Goal: Task Accomplishment & Management: Use online tool/utility

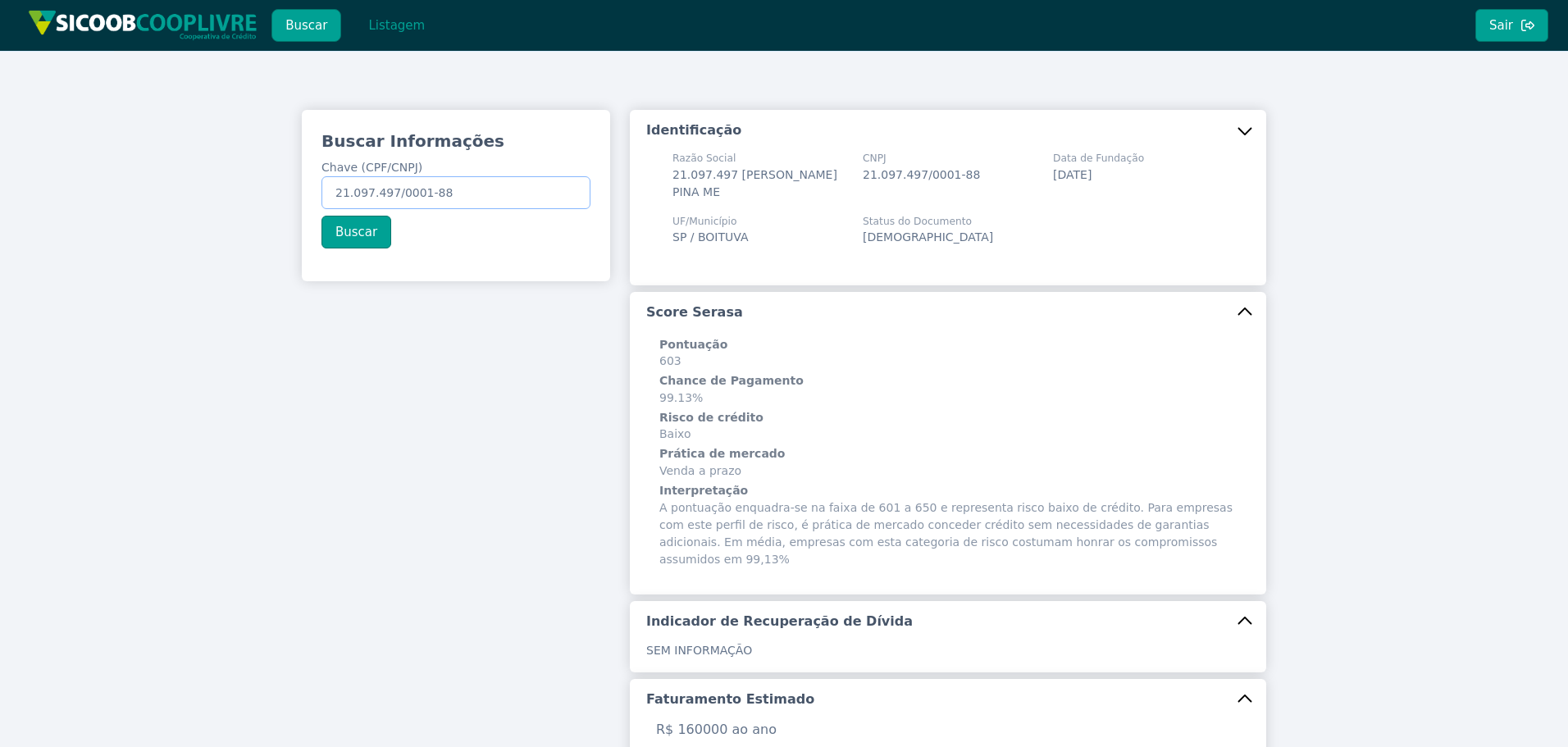
drag, startPoint x: 407, startPoint y: 197, endPoint x: 82, endPoint y: 208, distance: 325.2
click at [80, 208] on div "Buscar Informações Chave (CPF/CNPJ) 21.097.497/0001-88 Buscar Identificação Raz…" at bounding box center [784, 633] width 1568 height 1167
paste input "351.861.378-20"
type input "351.861.378-20"
click at [335, 234] on button "Buscar" at bounding box center [356, 232] width 70 height 32
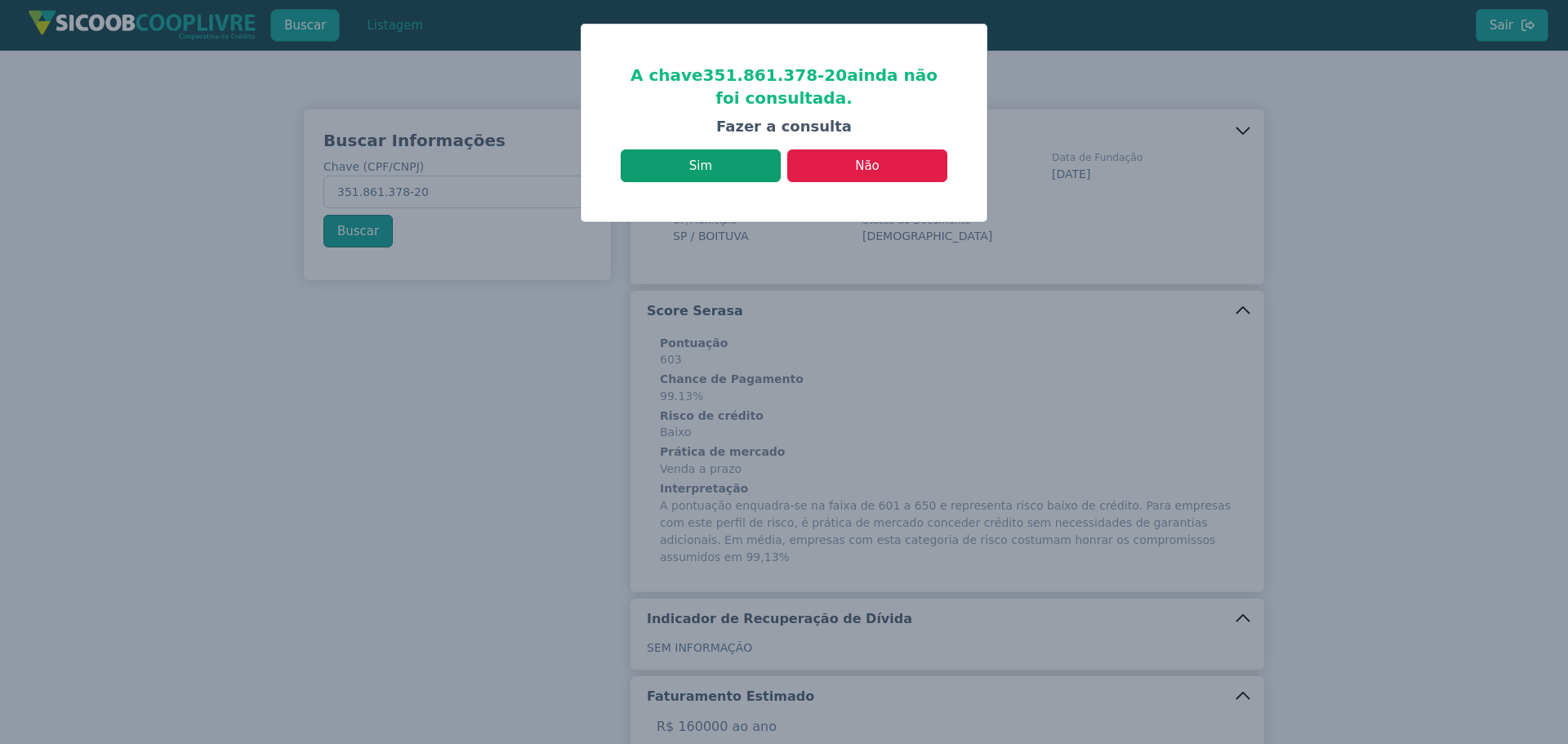
click at [715, 170] on button "Sim" at bounding box center [701, 165] width 161 height 32
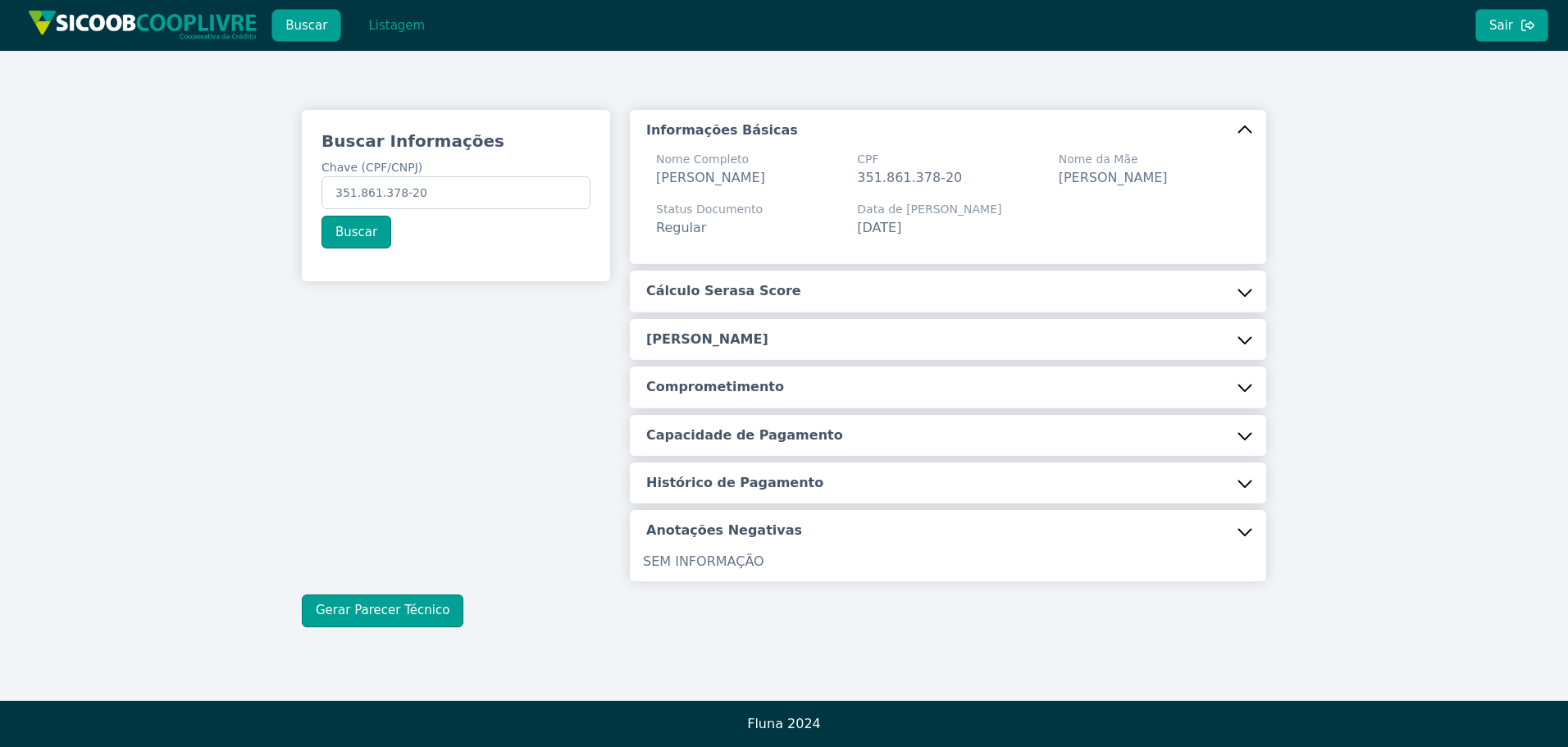
click at [827, 312] on button "Cálculo Serasa Score" at bounding box center [947, 291] width 636 height 41
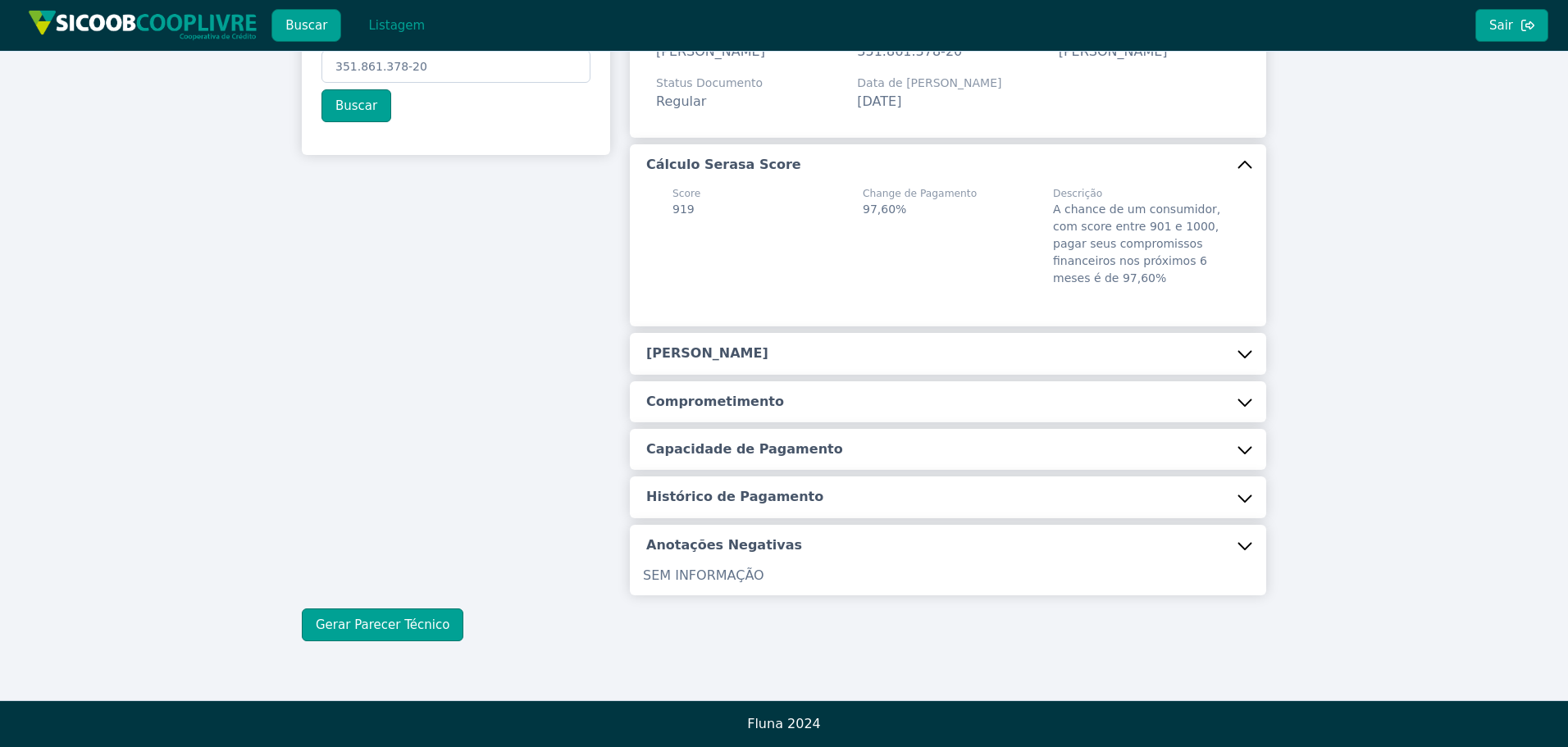
scroll to position [146, 0]
click at [797, 363] on button "[PERSON_NAME]" at bounding box center [947, 353] width 636 height 41
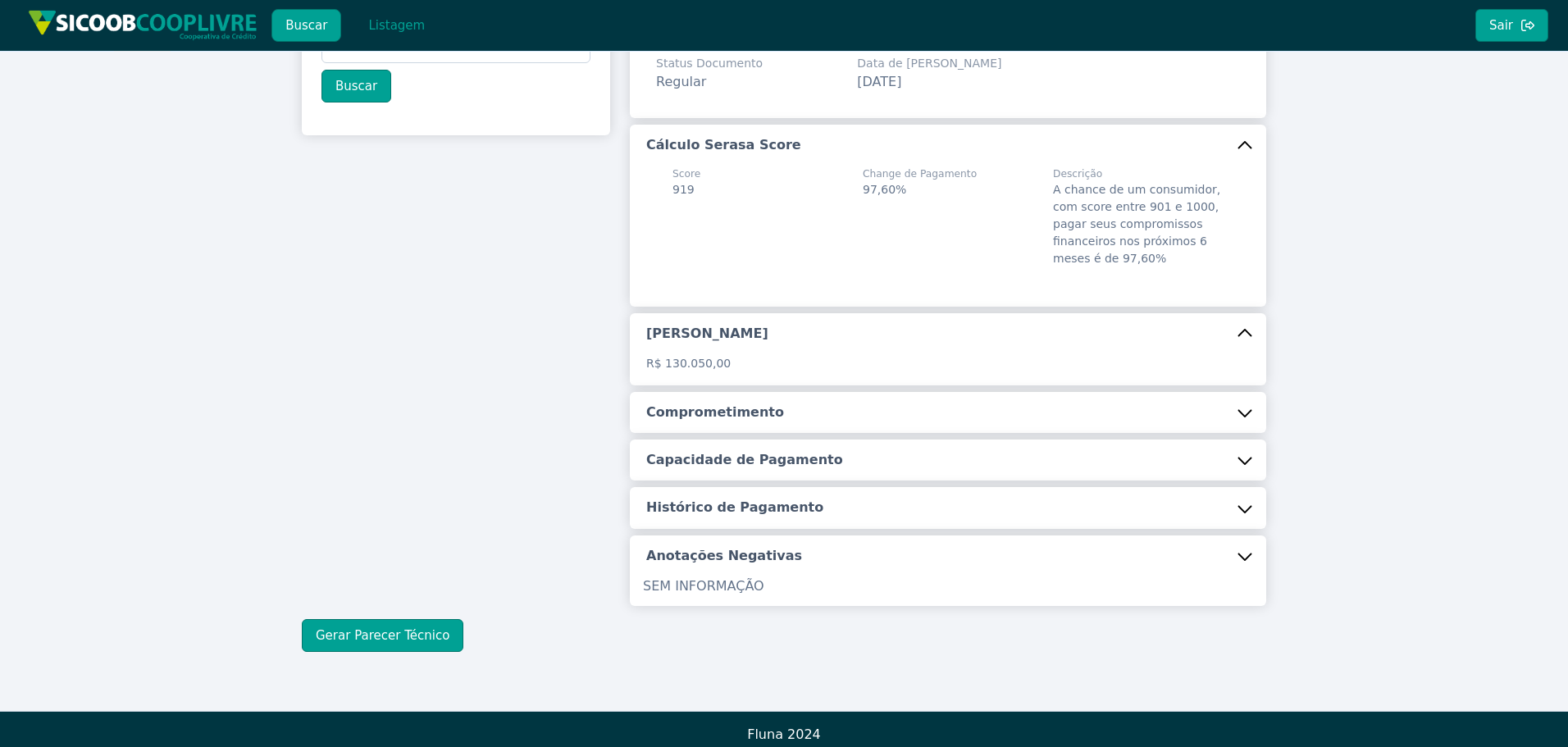
click at [721, 433] on button "Comprometimento" at bounding box center [947, 412] width 636 height 41
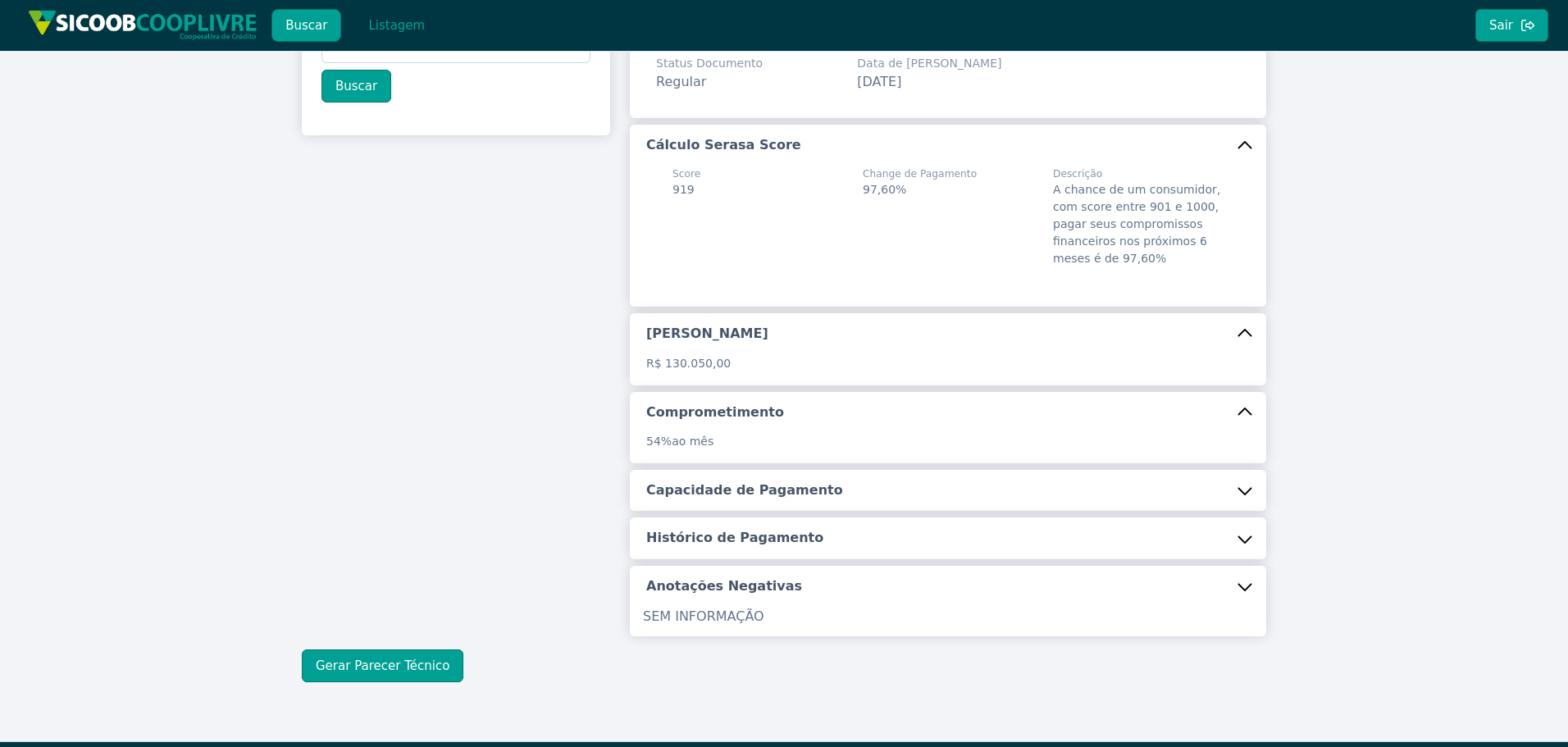
click at [732, 500] on h5 "Capacidade de Pagamento" at bounding box center [745, 490] width 196 height 18
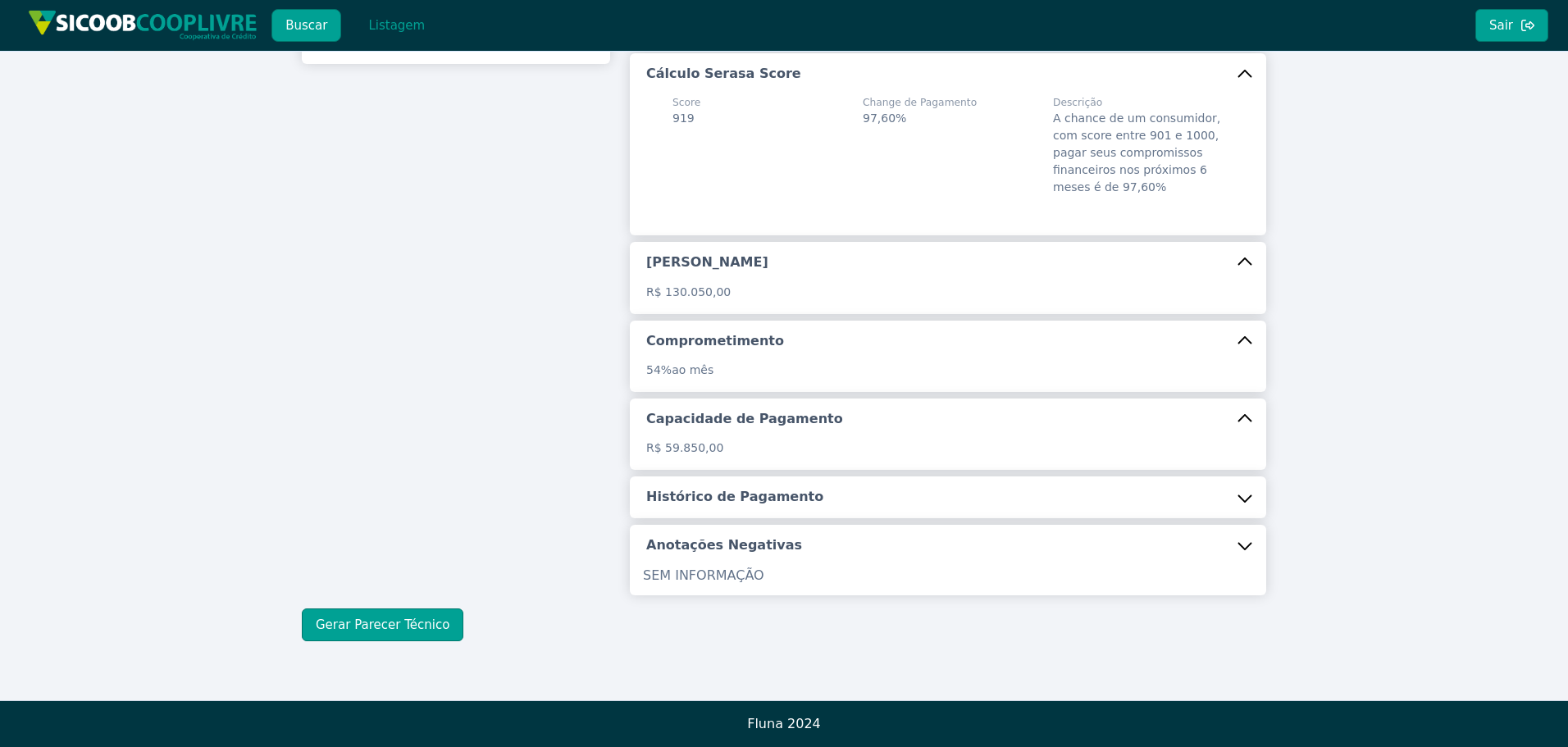
click at [736, 507] on h5 "Histórico de Pagamento" at bounding box center [735, 497] width 177 height 18
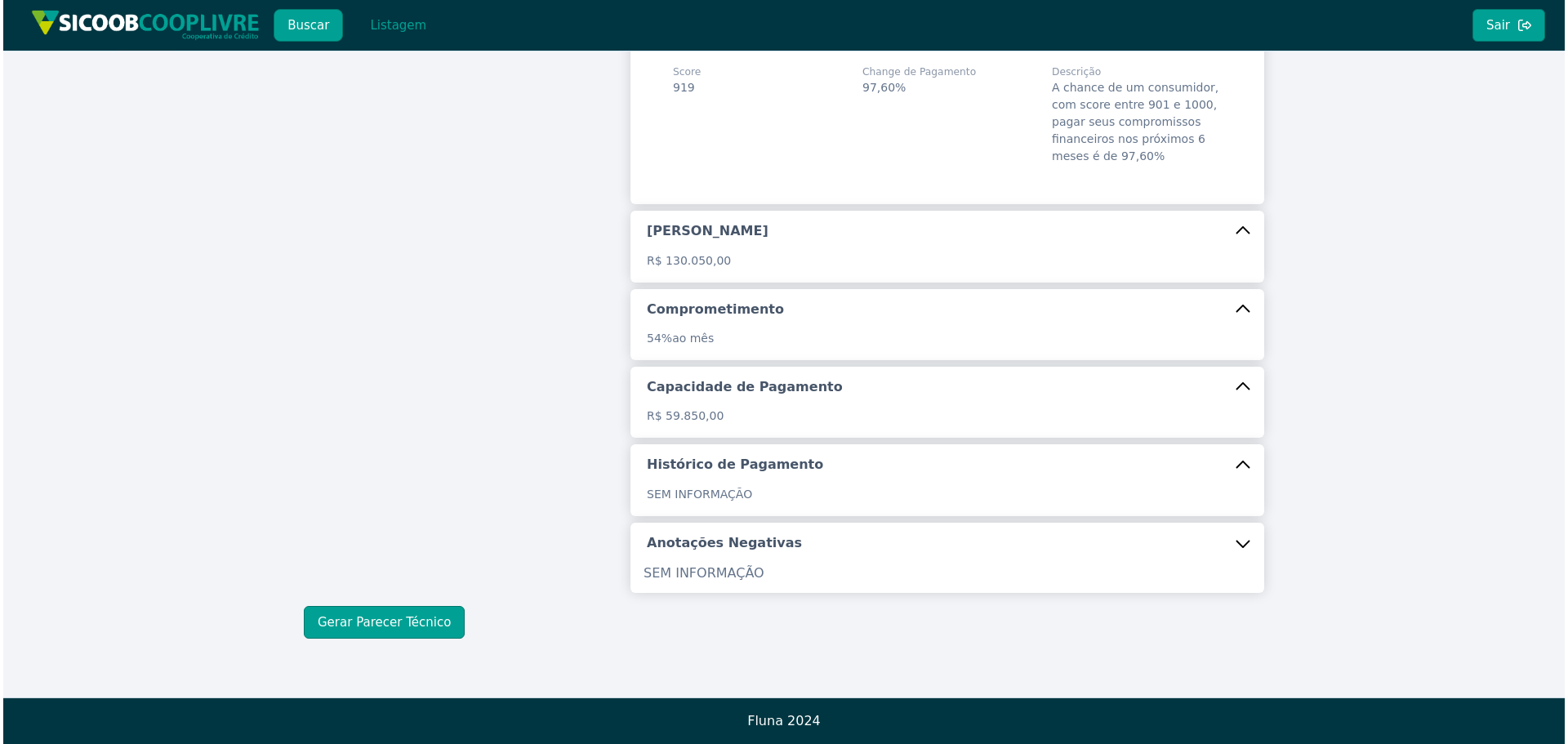
scroll to position [266, 0]
click at [373, 622] on button "Gerar Parecer Técnico" at bounding box center [380, 622] width 161 height 32
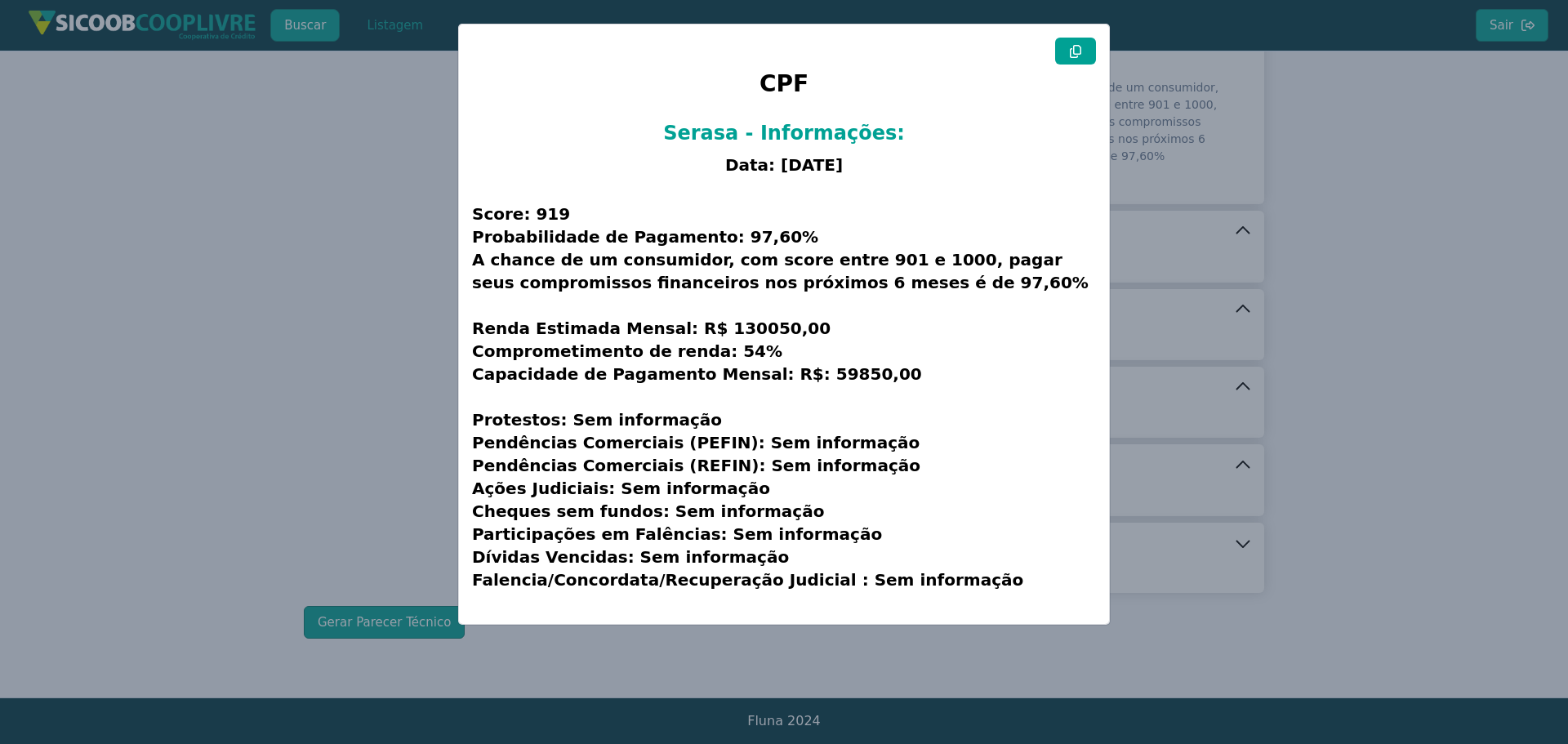
click at [1076, 61] on button at bounding box center [1075, 51] width 41 height 27
